Goal: Transaction & Acquisition: Purchase product/service

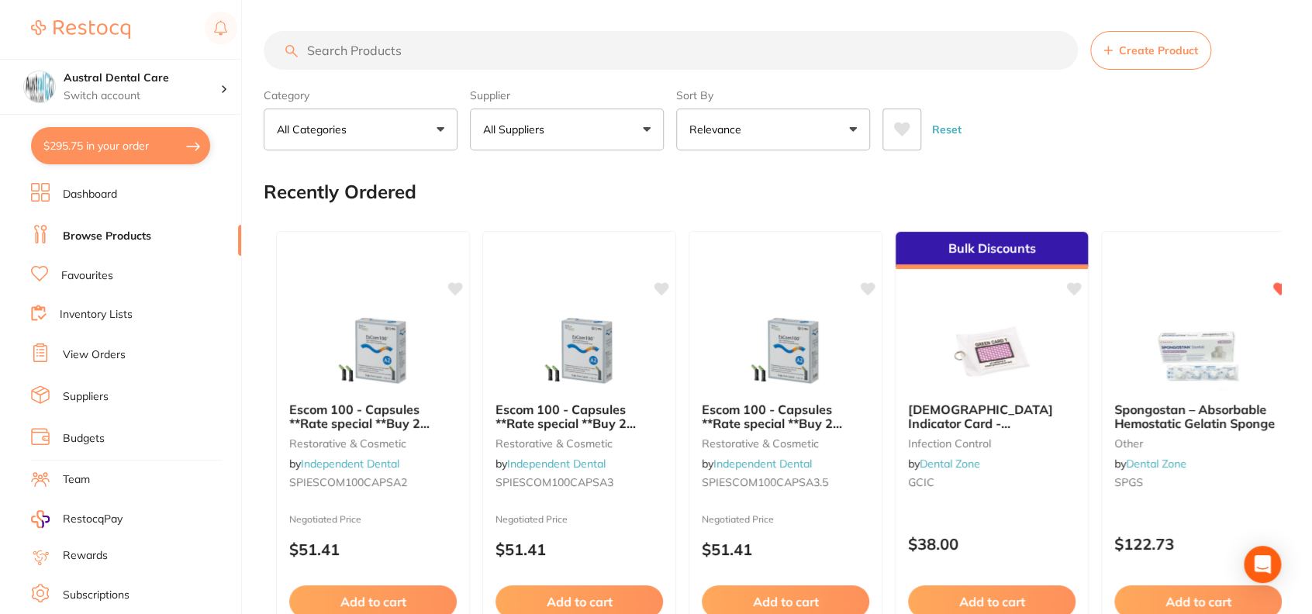
click at [130, 131] on button "$295.75 in your order" at bounding box center [120, 145] width 179 height 37
checkbox input "true"
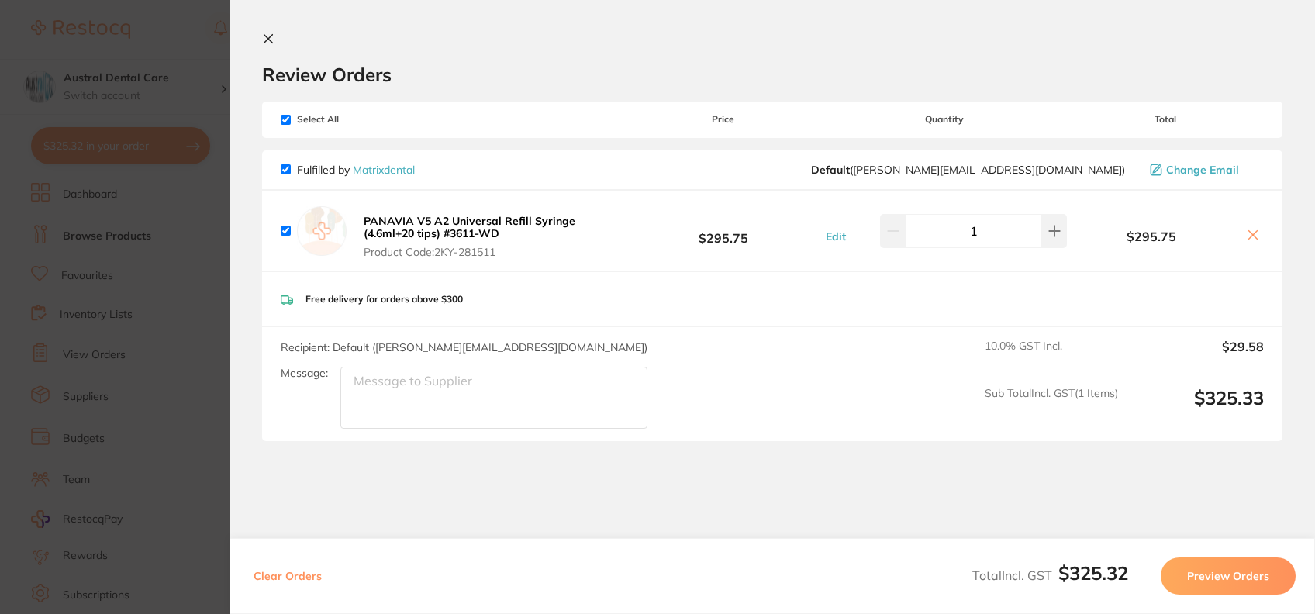
click at [1247, 237] on icon at bounding box center [1253, 235] width 12 height 12
click at [1253, 230] on icon at bounding box center [1253, 235] width 12 height 12
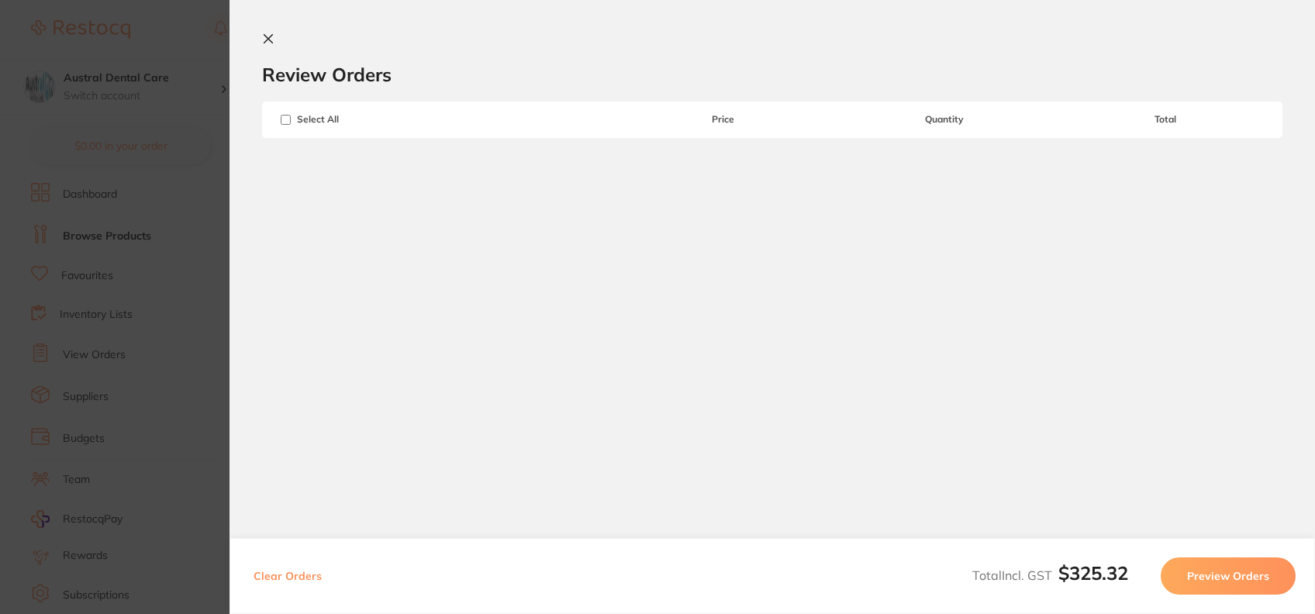
checkbox input "true"
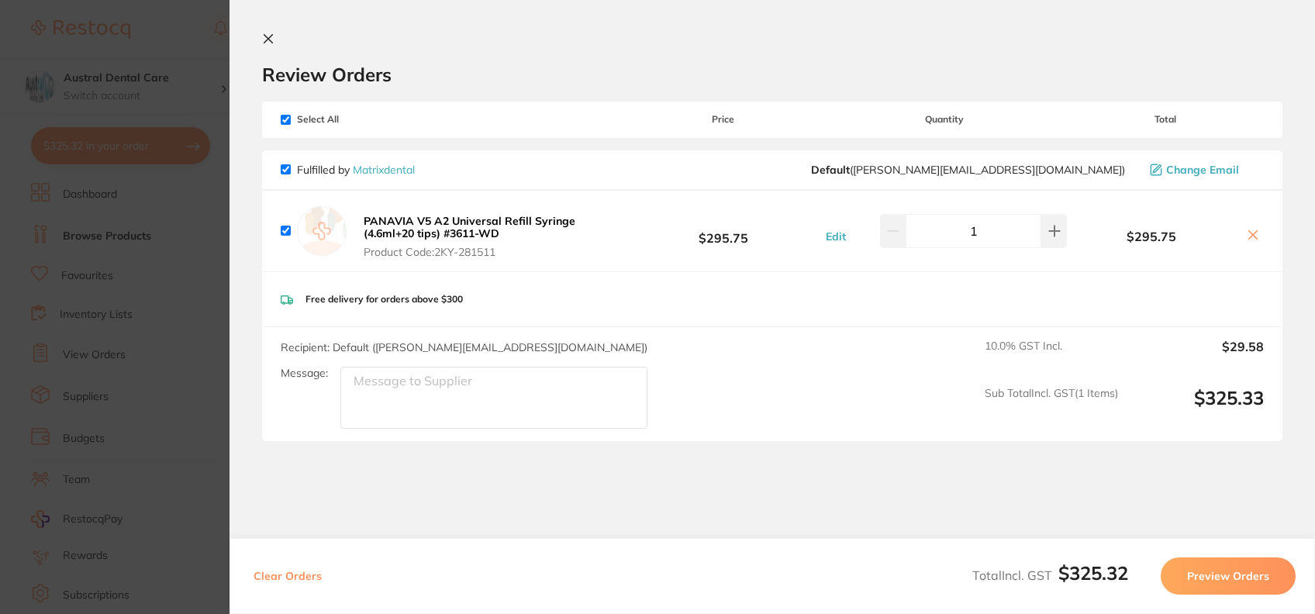
click at [264, 38] on icon at bounding box center [268, 39] width 12 height 12
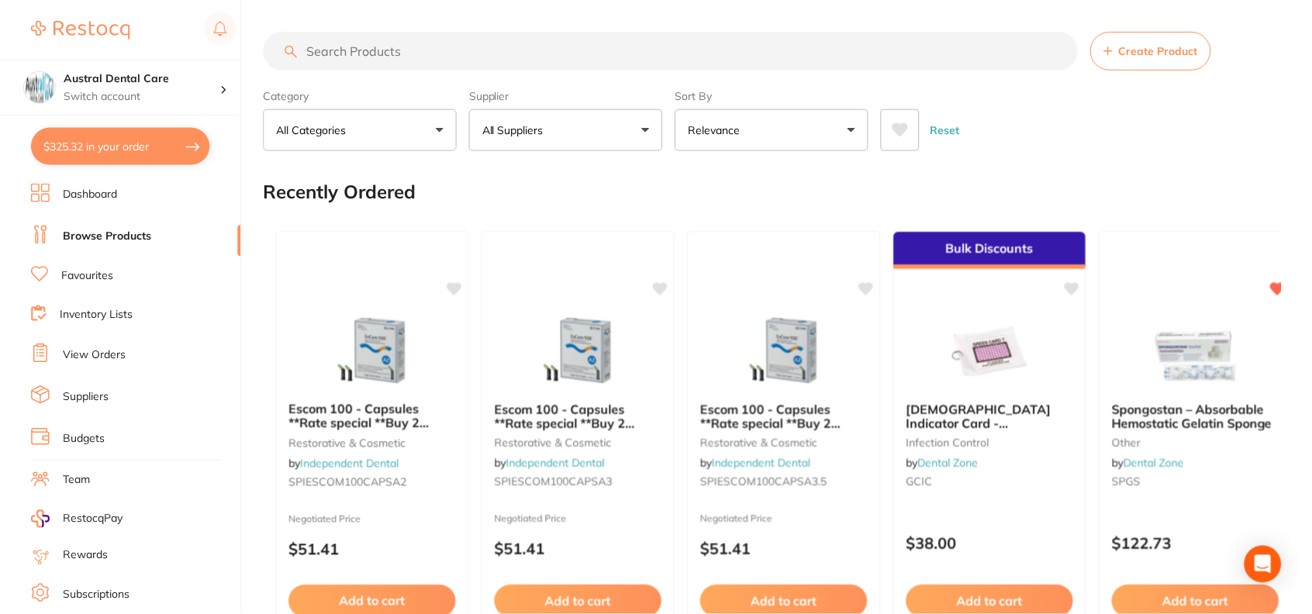
scroll to position [699, 0]
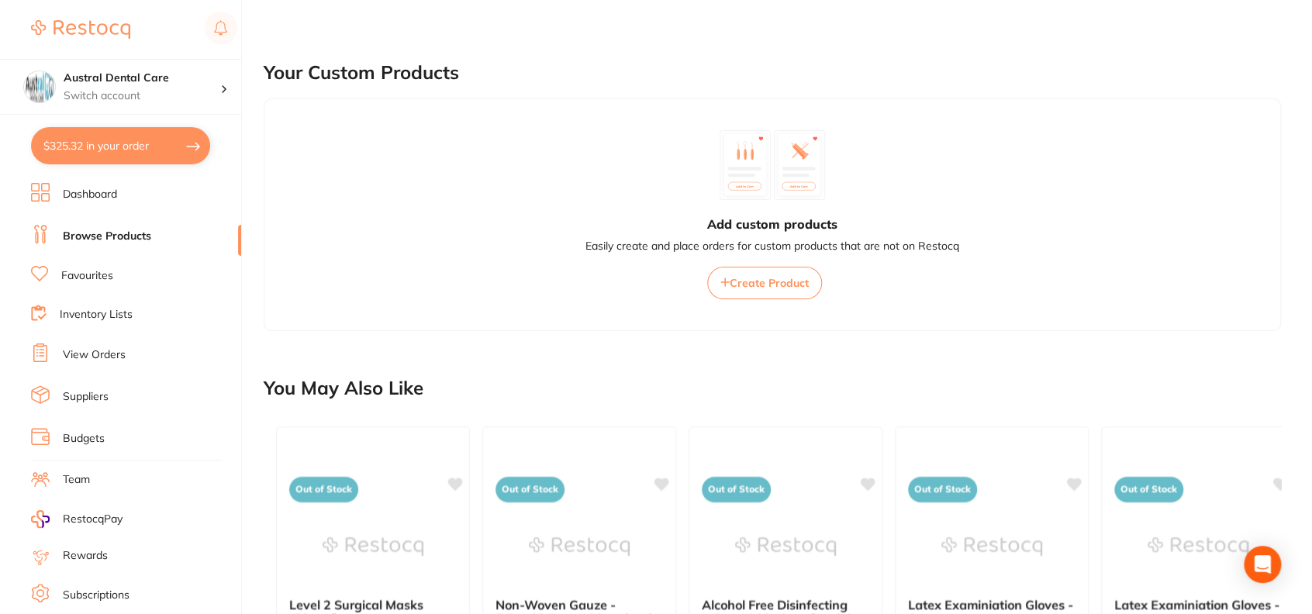
click at [105, 156] on button "$325.32 in your order" at bounding box center [120, 145] width 179 height 37
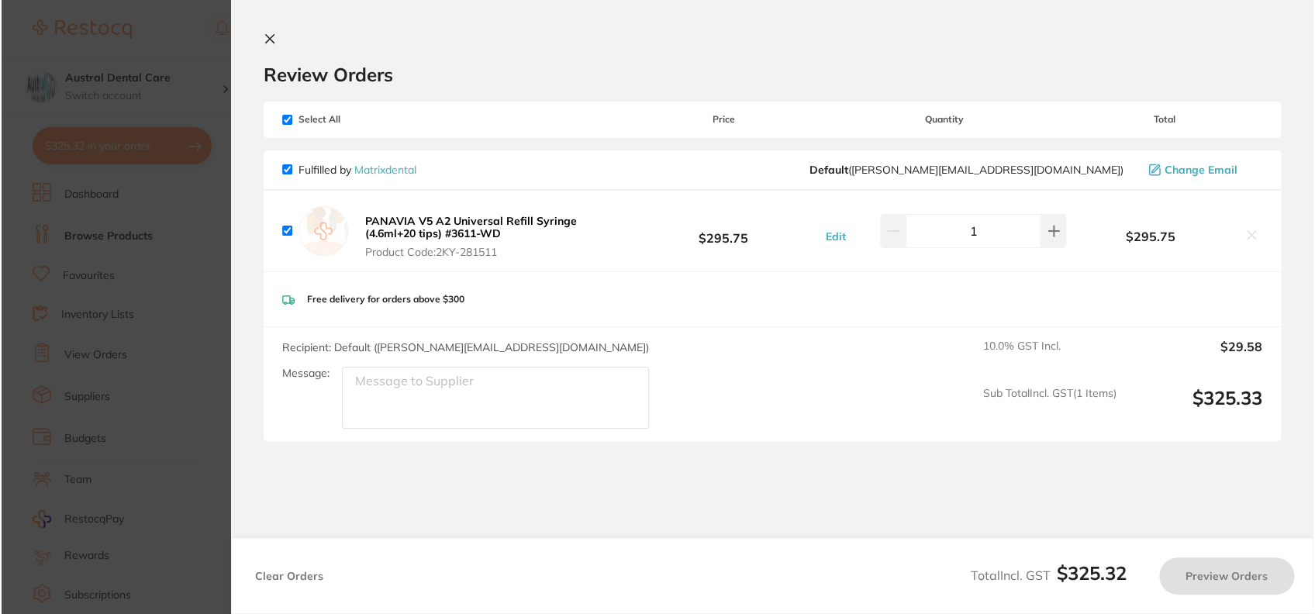
scroll to position [0, 0]
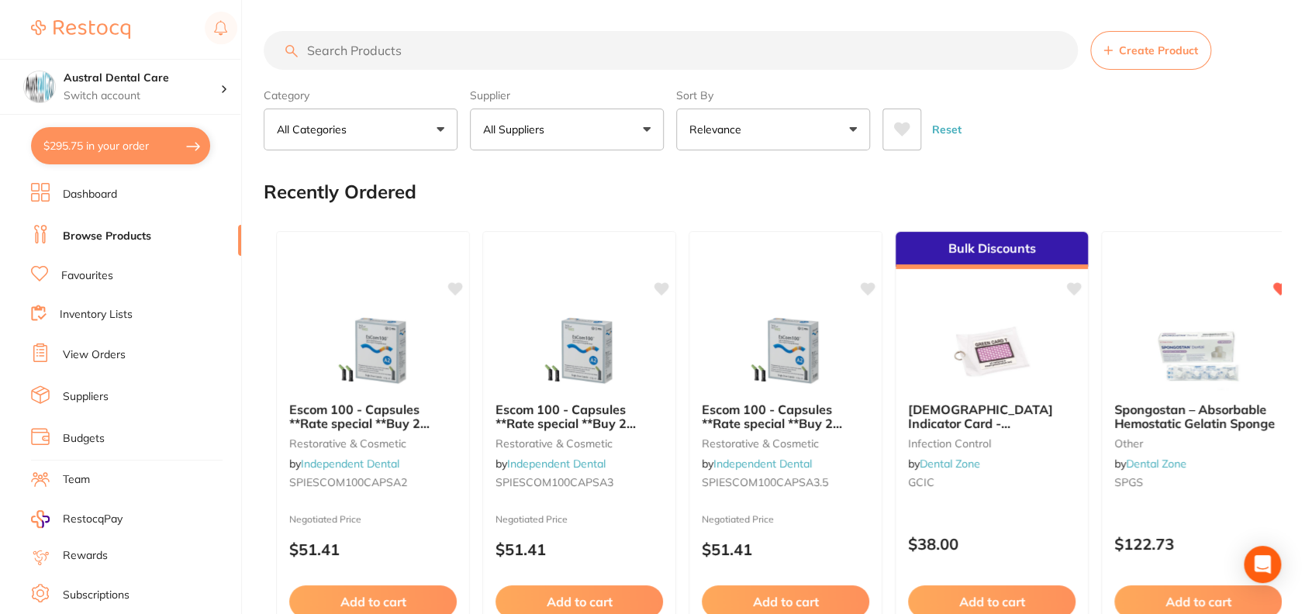
click at [144, 166] on section "Austral Dental Care Switch account Austral Dental Care $295.75 in your order Da…" at bounding box center [121, 307] width 242 height 614
click at [150, 149] on button "$295.75 in your order" at bounding box center [120, 145] width 179 height 37
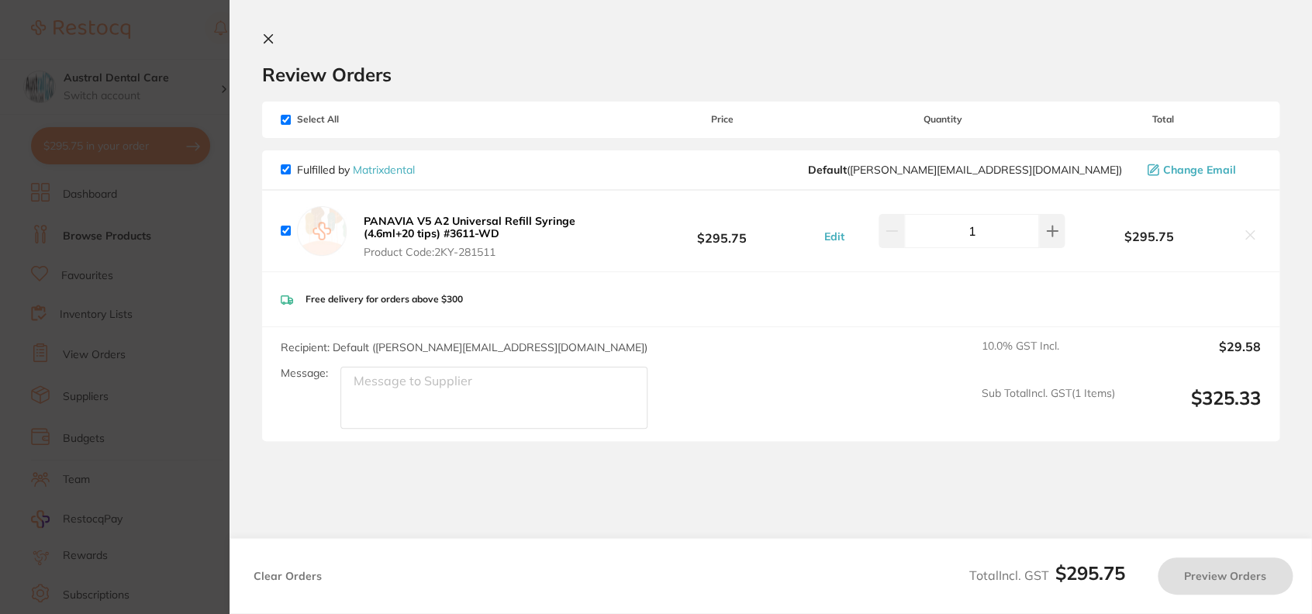
checkbox input "true"
click at [162, 25] on section "Update RRP Set your pre negotiated price for this item. Item Agreed RRP (excl. …" at bounding box center [657, 307] width 1315 height 614
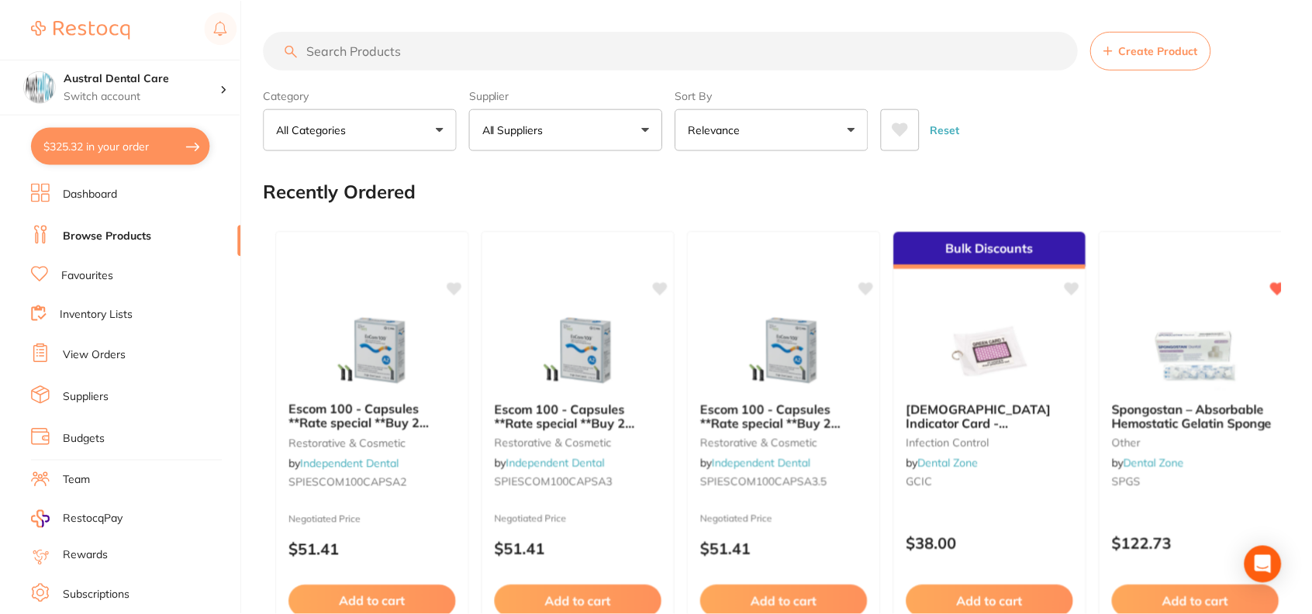
scroll to position [699, 0]
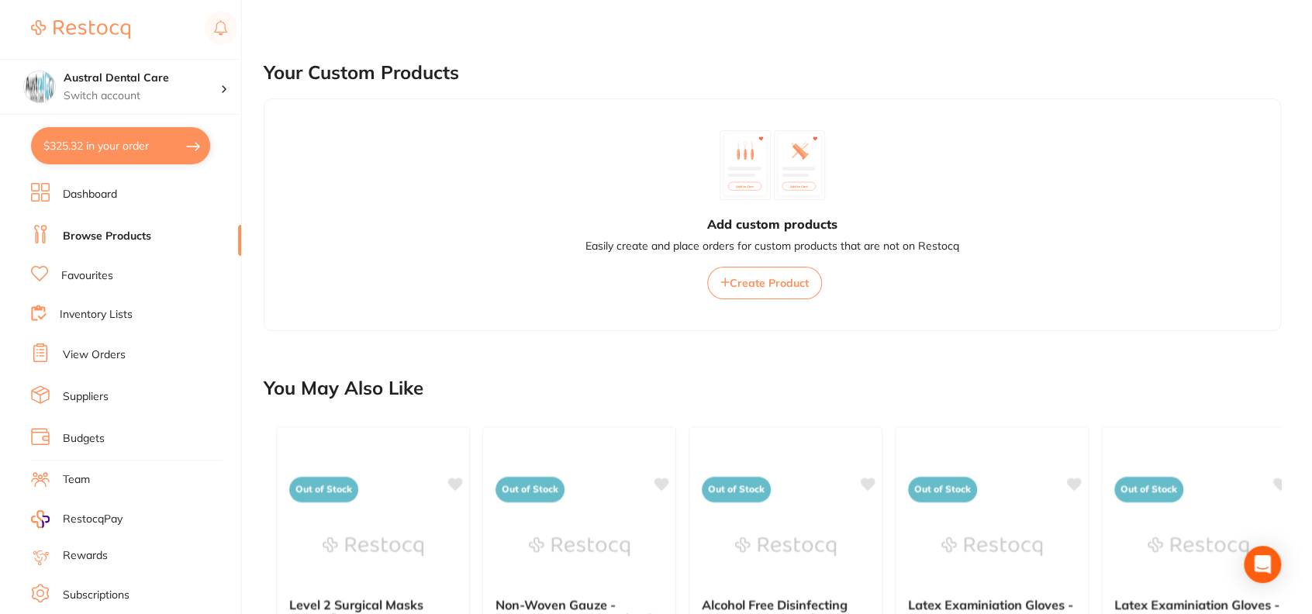
click at [164, 143] on button "$325.32 in your order" at bounding box center [120, 145] width 179 height 37
